Goal: Information Seeking & Learning: Find specific fact

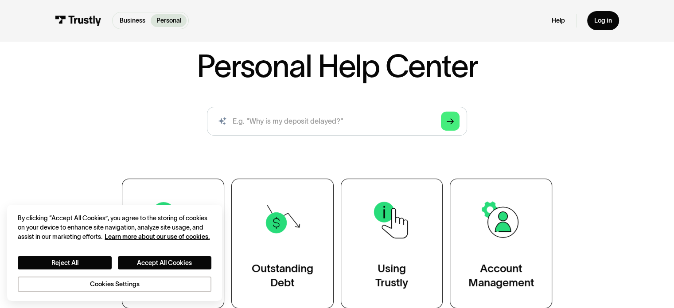
scroll to position [44, 0]
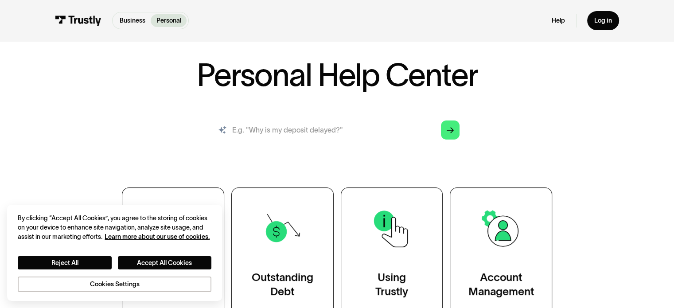
drag, startPoint x: 301, startPoint y: 129, endPoint x: 291, endPoint y: 145, distance: 18.3
click at [300, 129] on input "search" at bounding box center [337, 130] width 260 height 29
type input "how long withdrawl take"
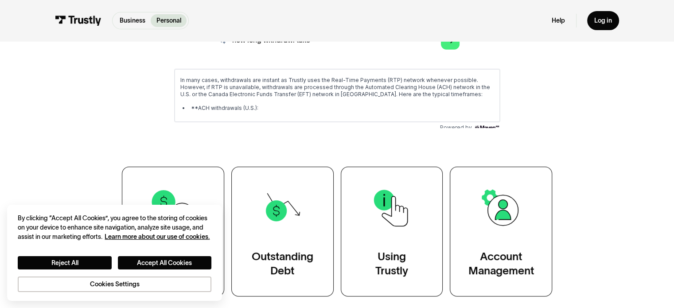
scroll to position [133, 0]
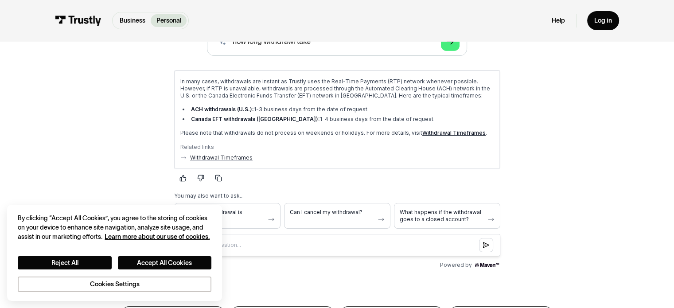
drag, startPoint x: 366, startPoint y: 108, endPoint x: 181, endPoint y: 71, distance: 188.5
click at [181, 71] on div "In many cases, withdrawals are instant as Trustly uses the Real-Time Payments (…" at bounding box center [336, 119] width 325 height 98
click at [313, 94] on p "In many cases, withdrawals are instant as Trustly uses the Real-Time Payments (…" at bounding box center [337, 88] width 314 height 21
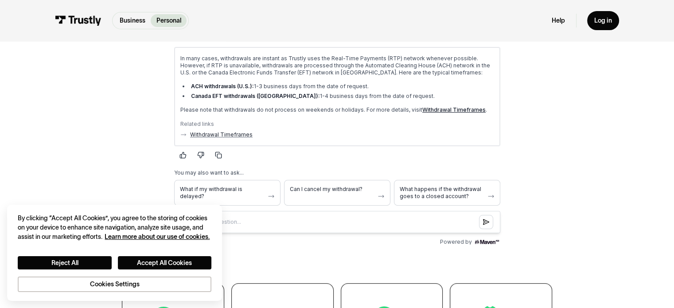
scroll to position [177, 0]
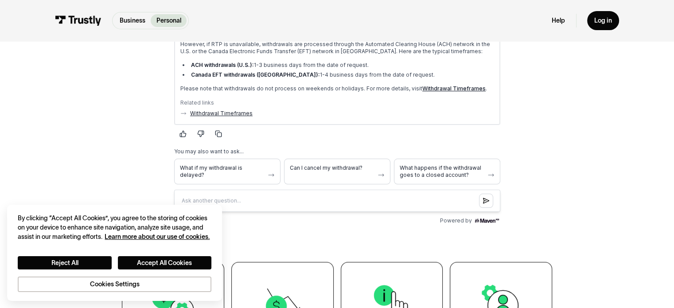
click at [242, 111] on link "Withdrawal Timeframes" at bounding box center [221, 113] width 63 height 7
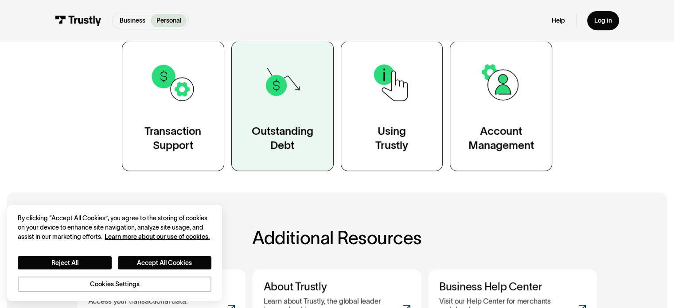
scroll to position [399, 0]
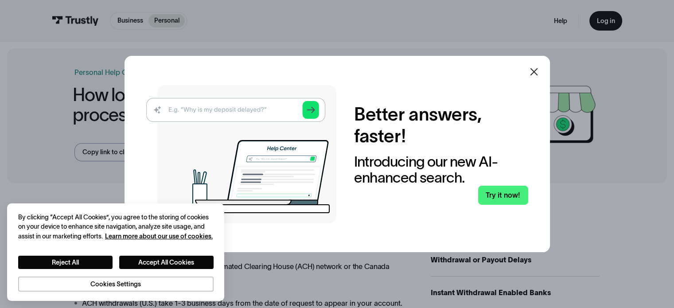
click at [538, 70] on icon at bounding box center [534, 72] width 11 height 11
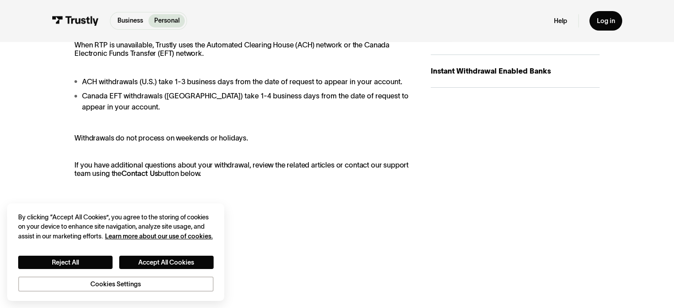
scroll to position [177, 0]
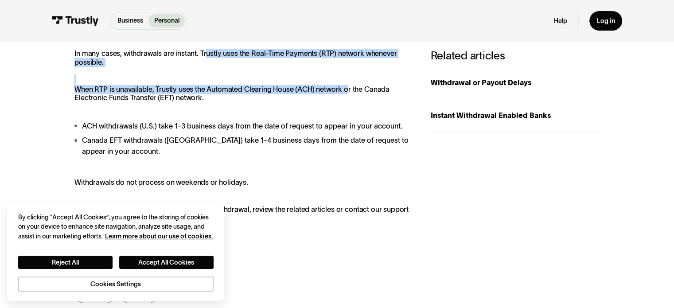
drag, startPoint x: 205, startPoint y: 48, endPoint x: 346, endPoint y: 88, distance: 146.9
click at [346, 88] on div "In many cases, withdrawals are instant. Trustly uses the Real-Time Payments (RT…" at bounding box center [337, 179] width 660 height 333
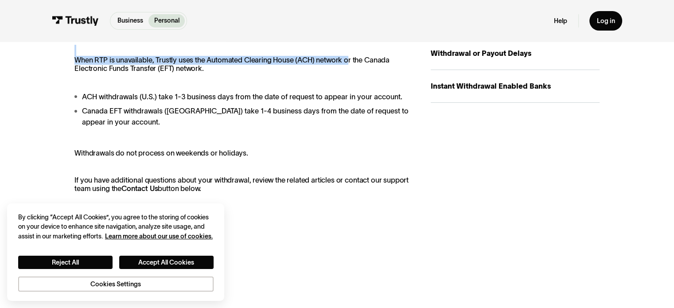
scroll to position [222, 0]
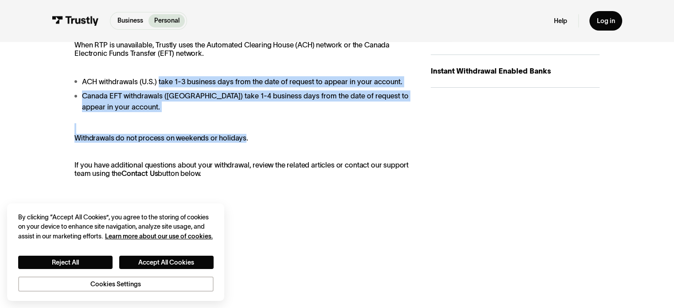
drag, startPoint x: 157, startPoint y: 80, endPoint x: 243, endPoint y: 138, distance: 103.2
click at [243, 138] on div "In many cases, withdrawals are instant. Trustly uses the Real-Time Payments (RT…" at bounding box center [243, 91] width 338 height 173
click at [258, 135] on div "In many cases, withdrawals are instant. Trustly uses the Real-Time Payments (RT…" at bounding box center [243, 91] width 338 height 173
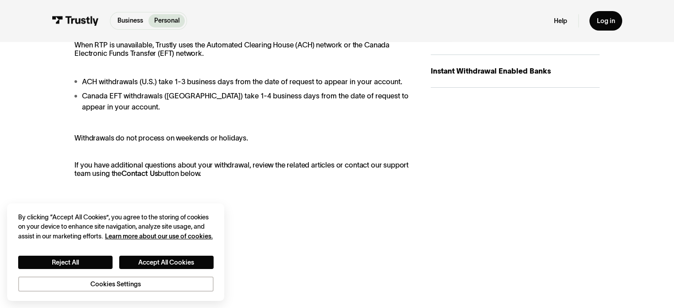
click at [254, 138] on p "Withdrawals do not process on weekends or holidays." at bounding box center [243, 138] width 338 height 9
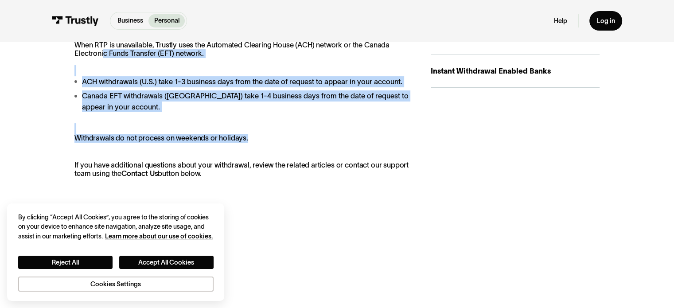
drag, startPoint x: 256, startPoint y: 144, endPoint x: 101, endPoint y: 53, distance: 179.7
click at [101, 53] on div "In many cases, withdrawals are instant. Trustly uses the Real-Time Payments (RT…" at bounding box center [243, 91] width 338 height 173
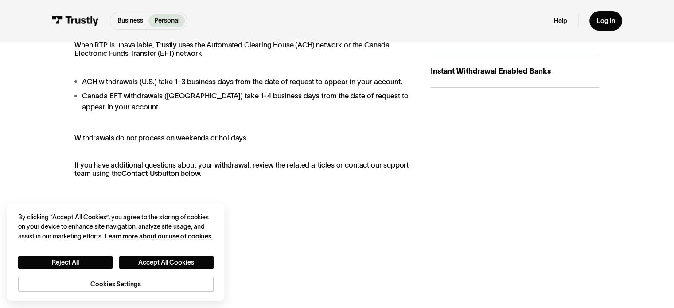
click at [247, 149] on div "In many cases, withdrawals are instant. Trustly uses the Real-Time Payments (RT…" at bounding box center [243, 91] width 338 height 173
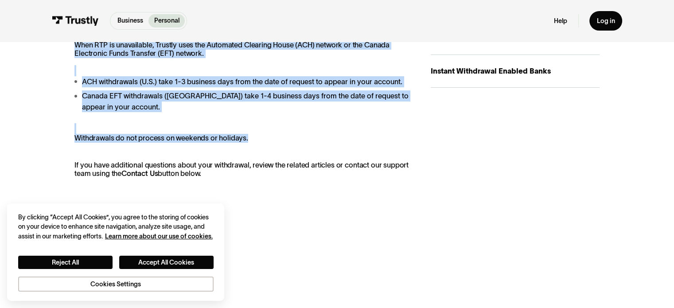
drag, startPoint x: 251, startPoint y: 139, endPoint x: 117, endPoint y: 65, distance: 153.4
click at [117, 65] on div "In many cases, withdrawals are instant. Trustly uses the Real-Time Payments (RT…" at bounding box center [243, 91] width 338 height 173
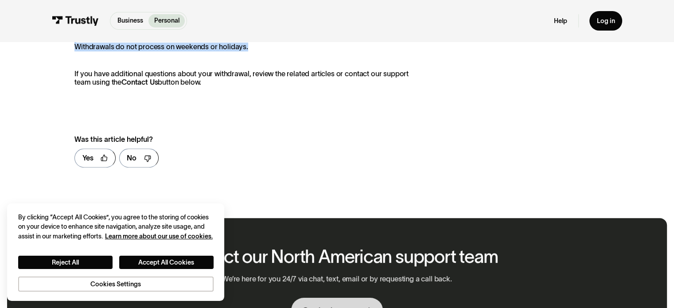
scroll to position [266, 0]
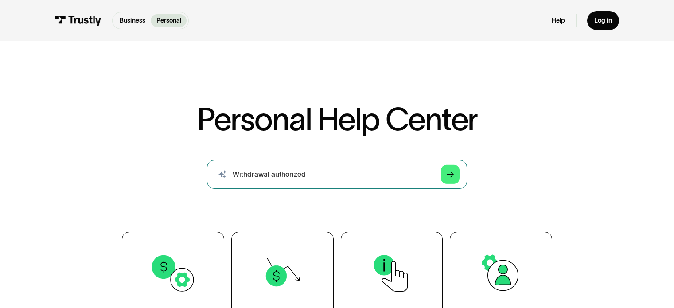
type input "Withdrawal authorized"
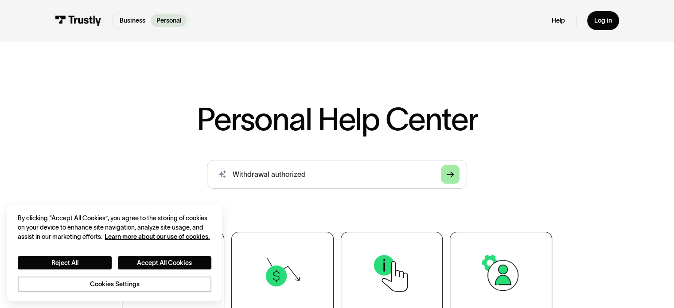
click at [445, 175] on link "Arrow Right" at bounding box center [450, 174] width 19 height 19
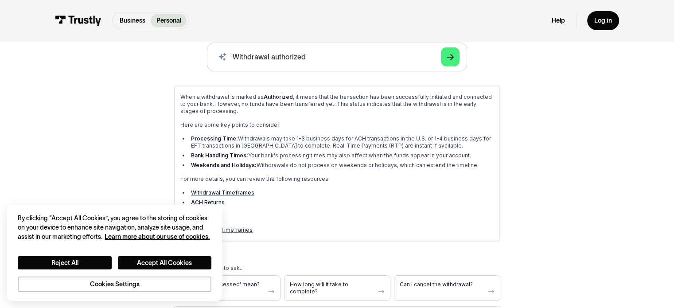
scroll to position [133, 0]
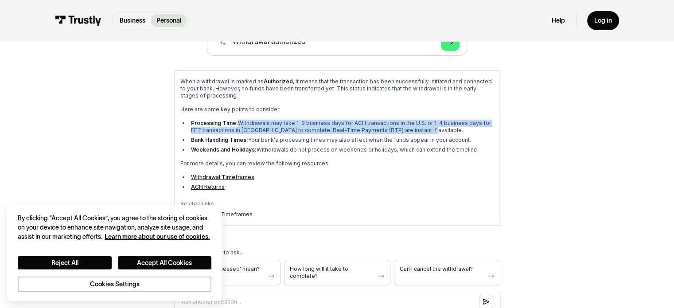
drag, startPoint x: 234, startPoint y: 120, endPoint x: 415, endPoint y: 131, distance: 181.2
click at [415, 131] on li "Processing Time: Withdrawals may take 1-3 business days for ACH transactions in…" at bounding box center [341, 126] width 305 height 14
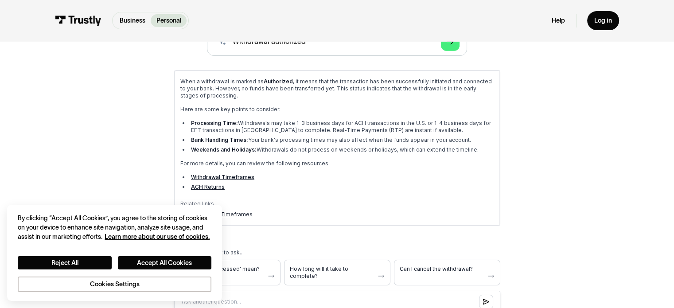
click at [383, 137] on li "Bank Handling Times: Your bank's processing times may also affect when the fund…" at bounding box center [341, 139] width 305 height 7
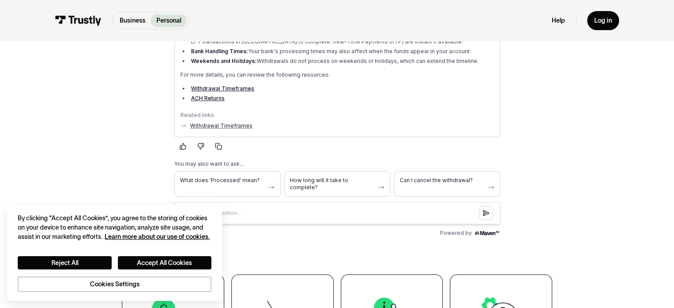
scroll to position [177, 0]
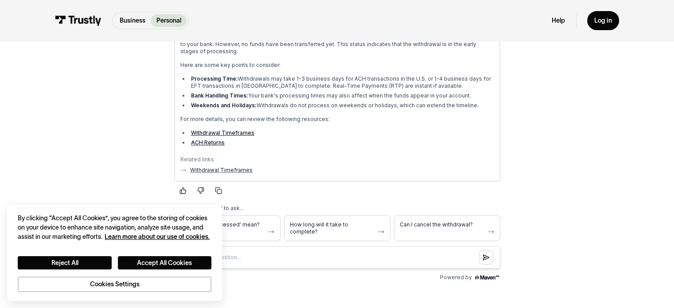
click at [243, 130] on link "Withdrawal Timeframes" at bounding box center [222, 132] width 63 height 7
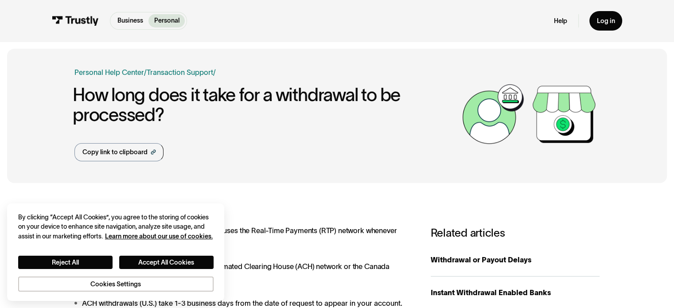
scroll to position [177, 0]
